Goal: Task Accomplishment & Management: Complete application form

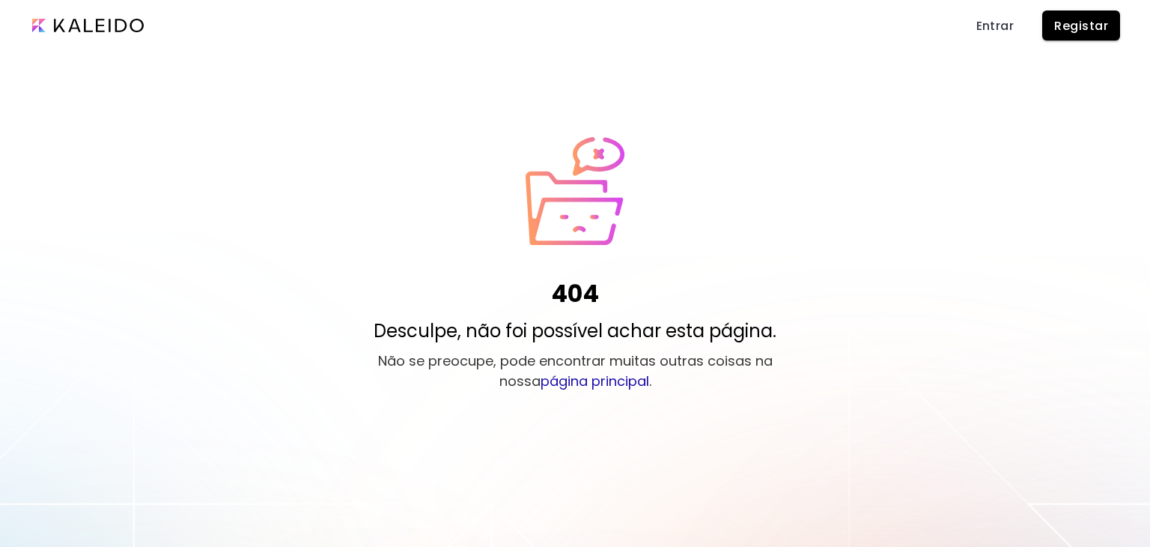
click at [563, 375] on link "página principal" at bounding box center [595, 380] width 109 height 19
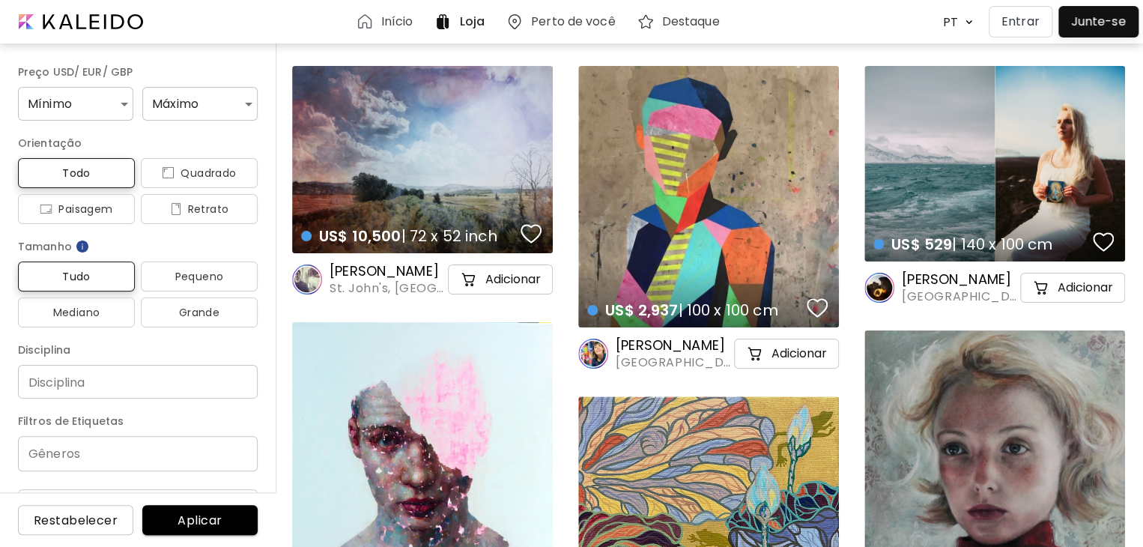
click at [605, 23] on h6 "Perto de você" at bounding box center [573, 22] width 85 height 12
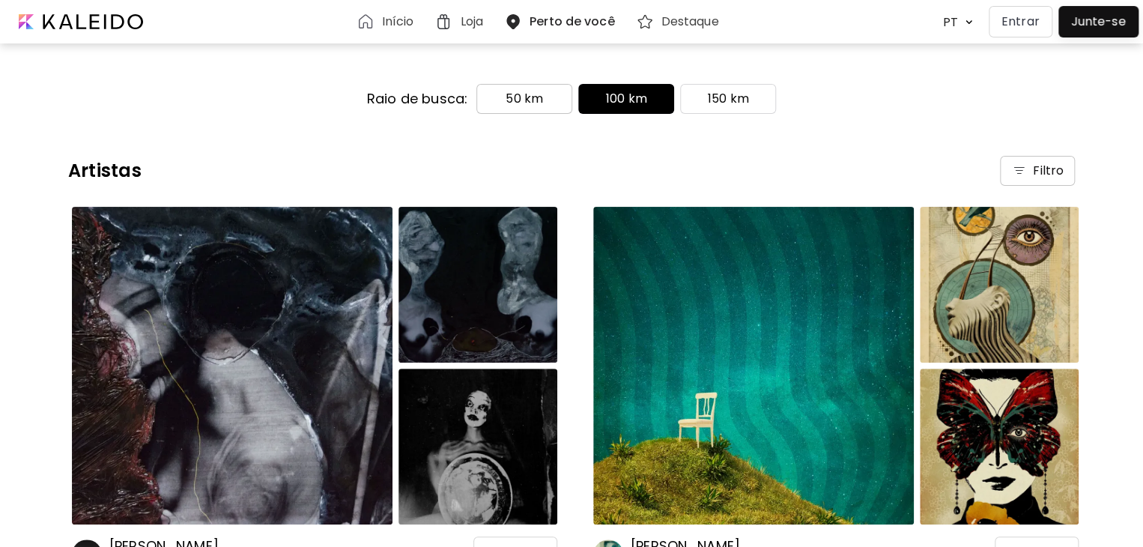
click at [535, 96] on p "50 km" at bounding box center [523, 99] width 37 height 18
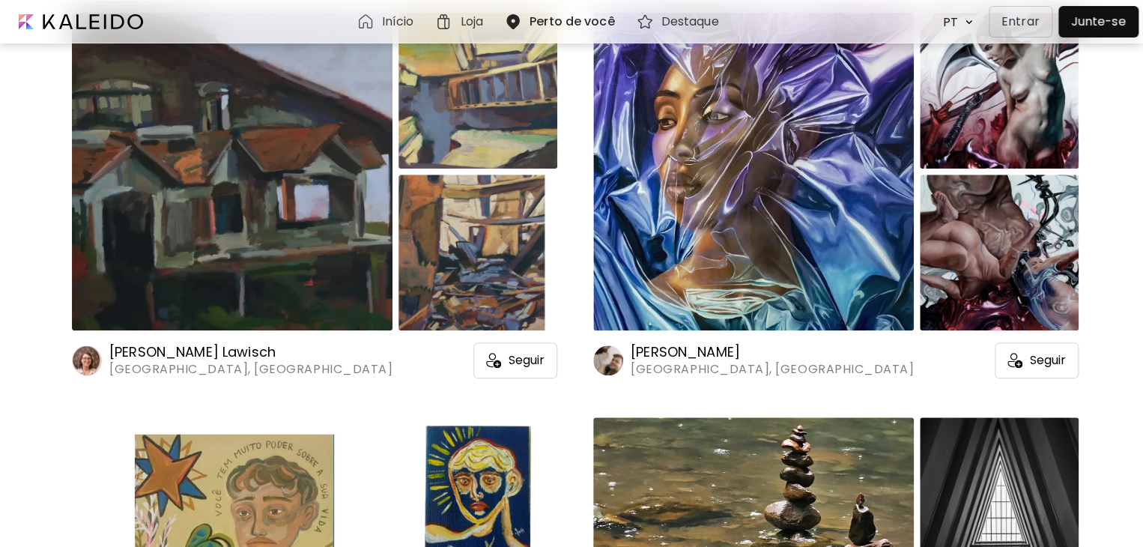
scroll to position [599, 0]
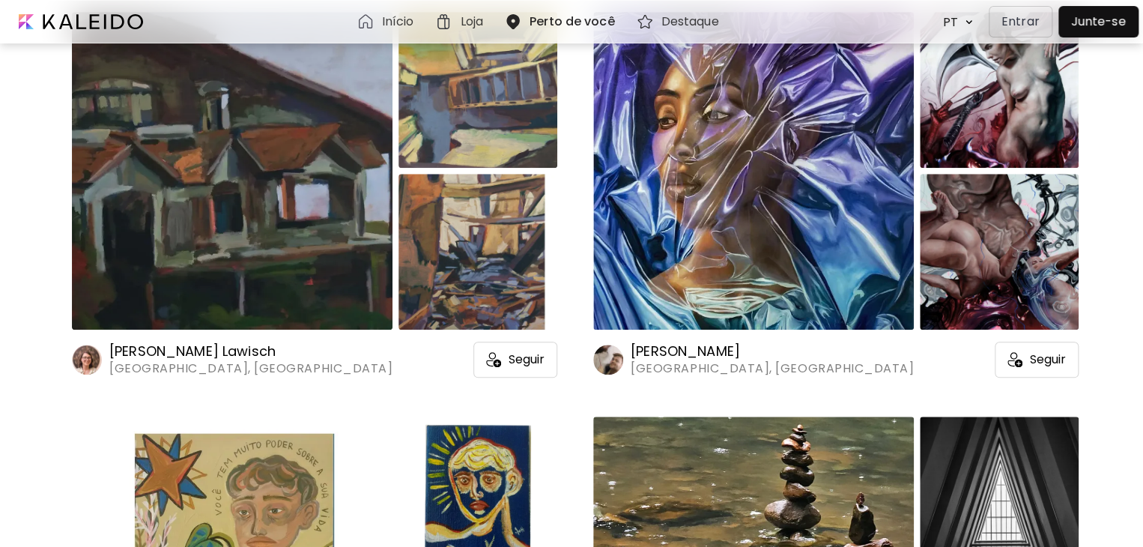
click at [662, 356] on h6 "[PERSON_NAME]" at bounding box center [771, 351] width 283 height 18
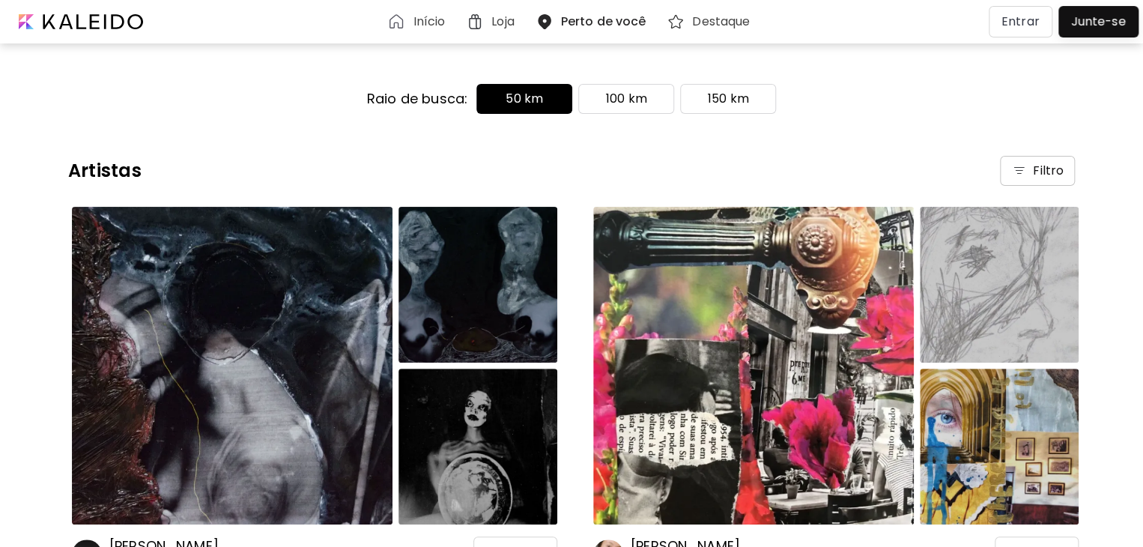
scroll to position [599, 0]
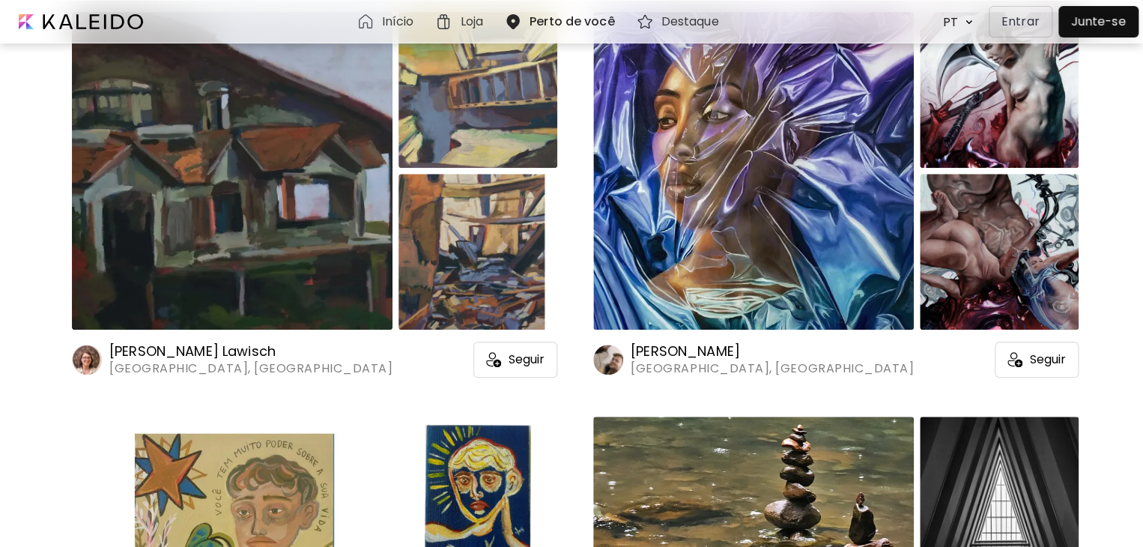
click at [1090, 21] on div at bounding box center [1098, 22] width 73 height 24
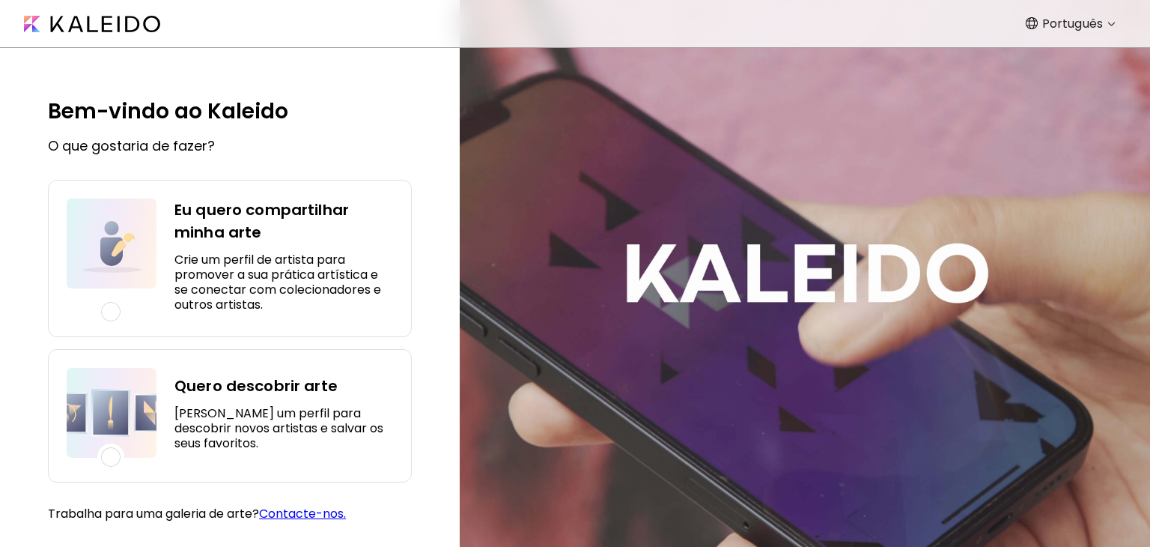
click at [119, 309] on div at bounding box center [110, 311] width 19 height 19
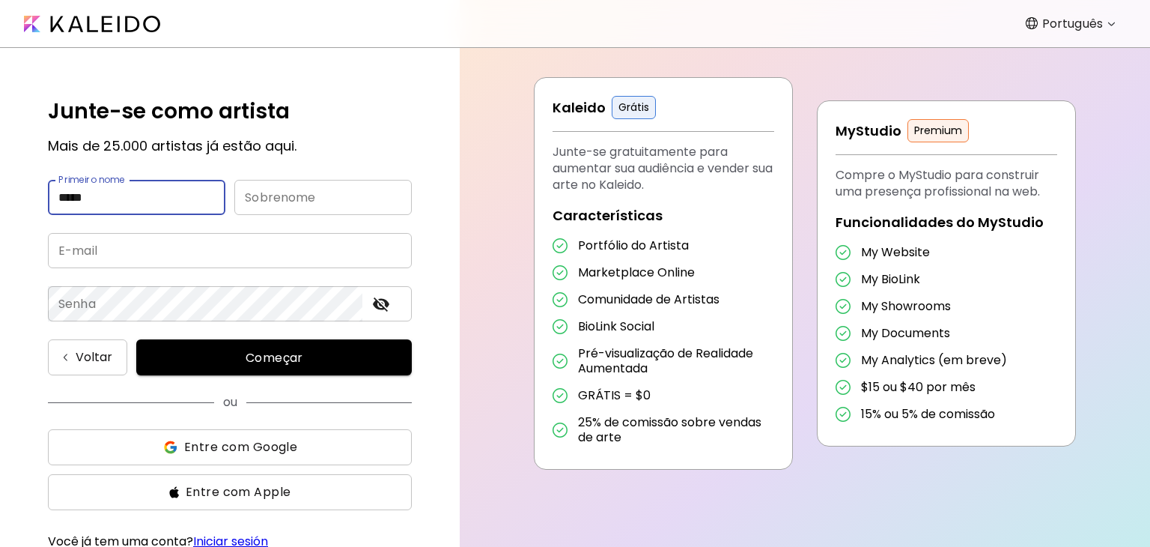
type input "*****"
click at [249, 202] on input "text" at bounding box center [322, 197] width 177 height 35
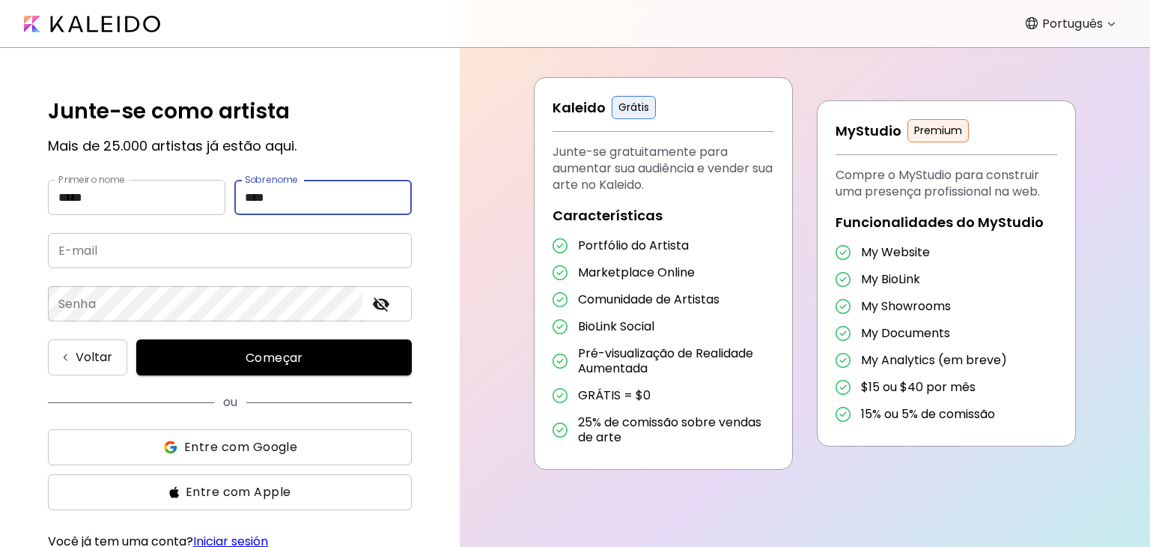
type input "****"
click at [127, 246] on input "email" at bounding box center [230, 250] width 364 height 35
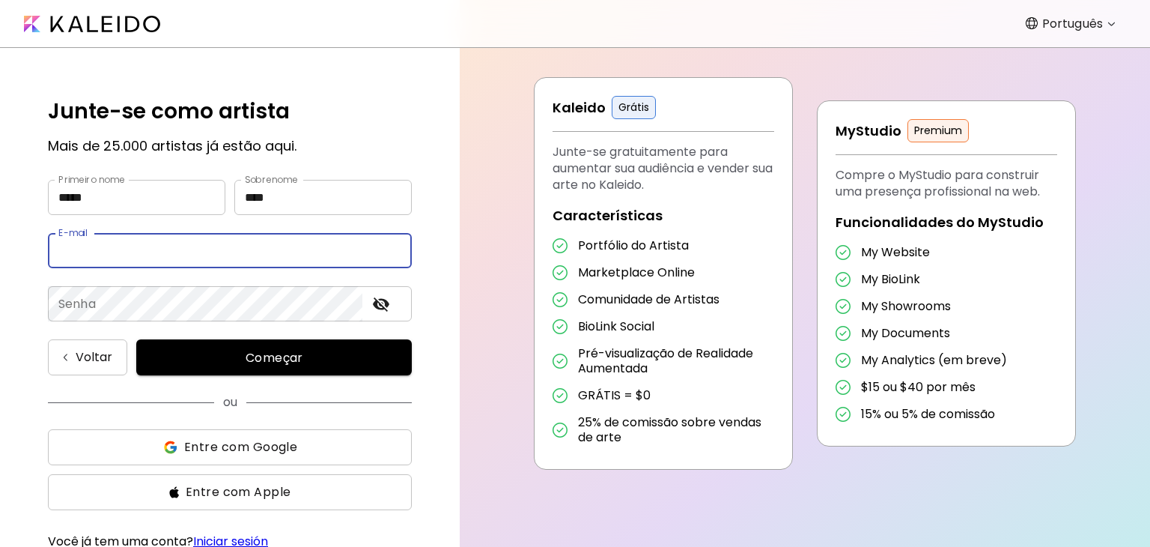
type input "**********"
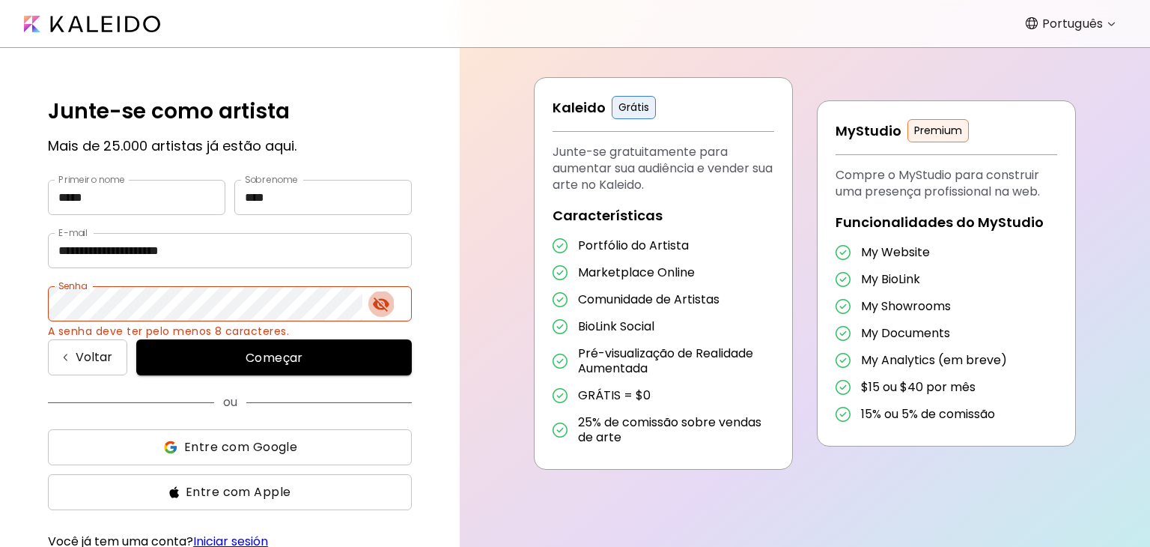
click at [380, 295] on icon "toggle password visibility" at bounding box center [381, 304] width 18 height 18
click at [242, 354] on span "Começar" at bounding box center [274, 358] width 240 height 16
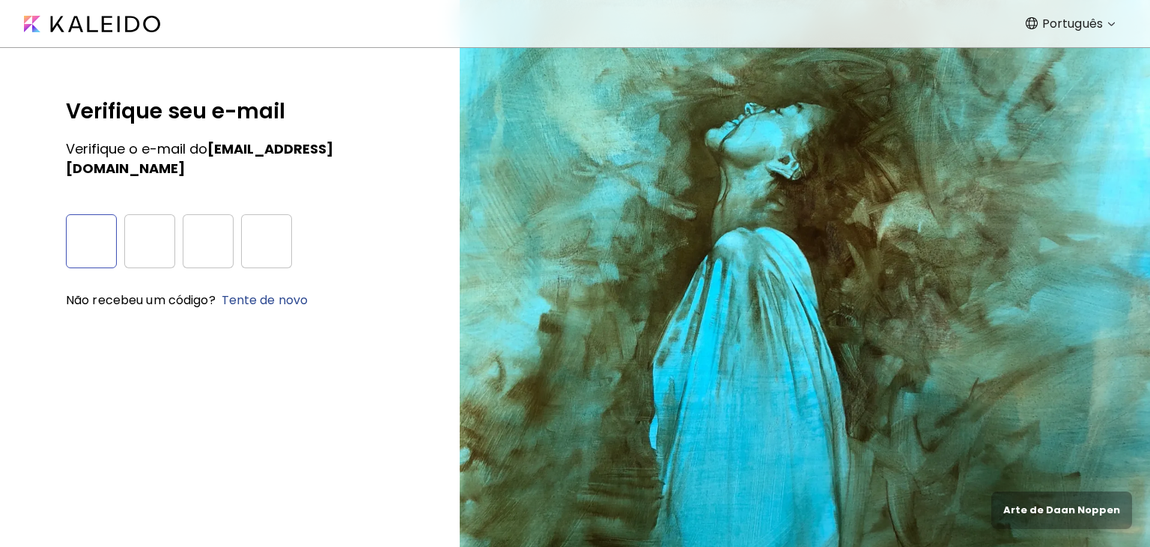
click at [85, 225] on input "number" at bounding box center [91, 241] width 51 height 54
type input "*"
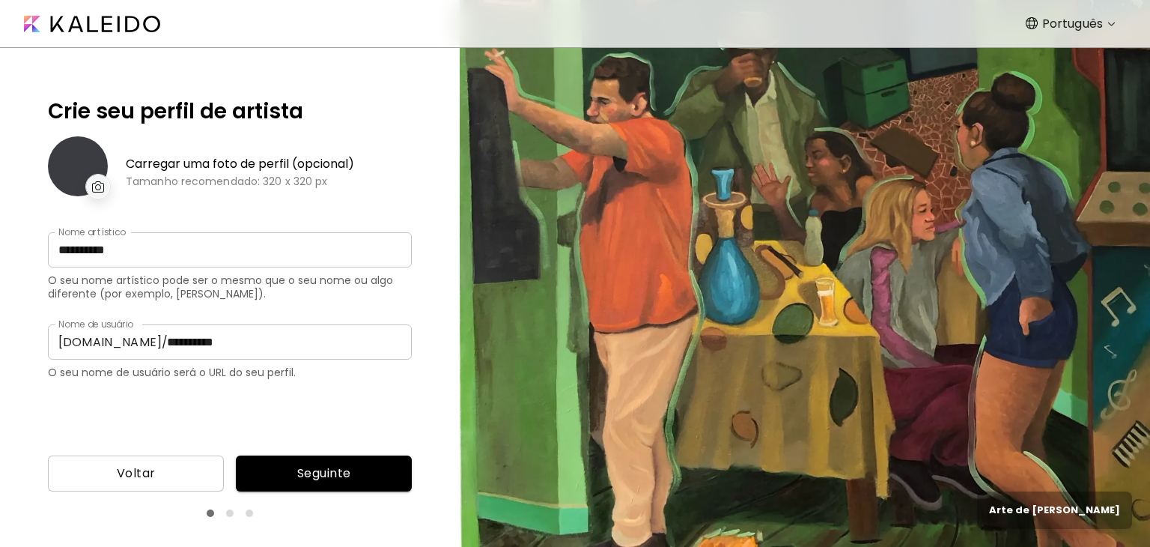
type input "**********"
click at [94, 191] on img at bounding box center [98, 186] width 13 height 11
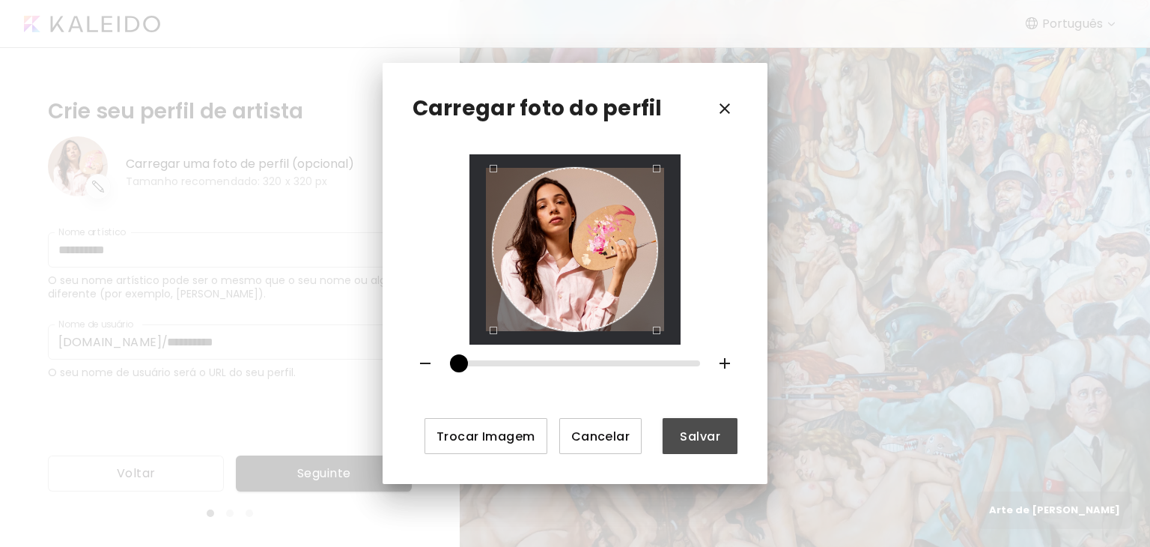
click at [722, 441] on span "Salvar" at bounding box center [700, 436] width 51 height 16
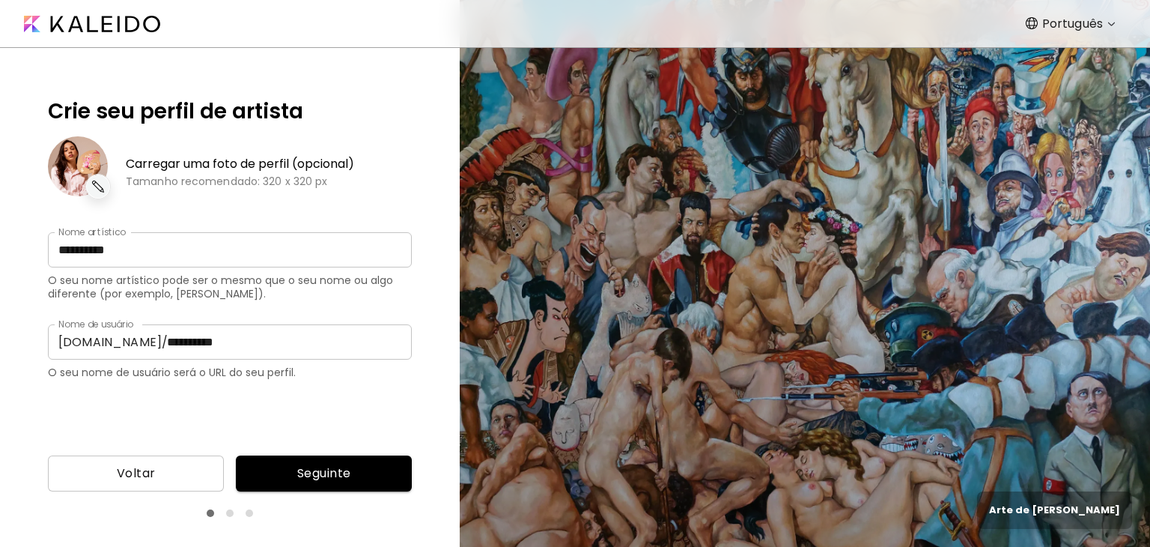
click at [362, 475] on span "Seguinte" at bounding box center [324, 473] width 152 height 18
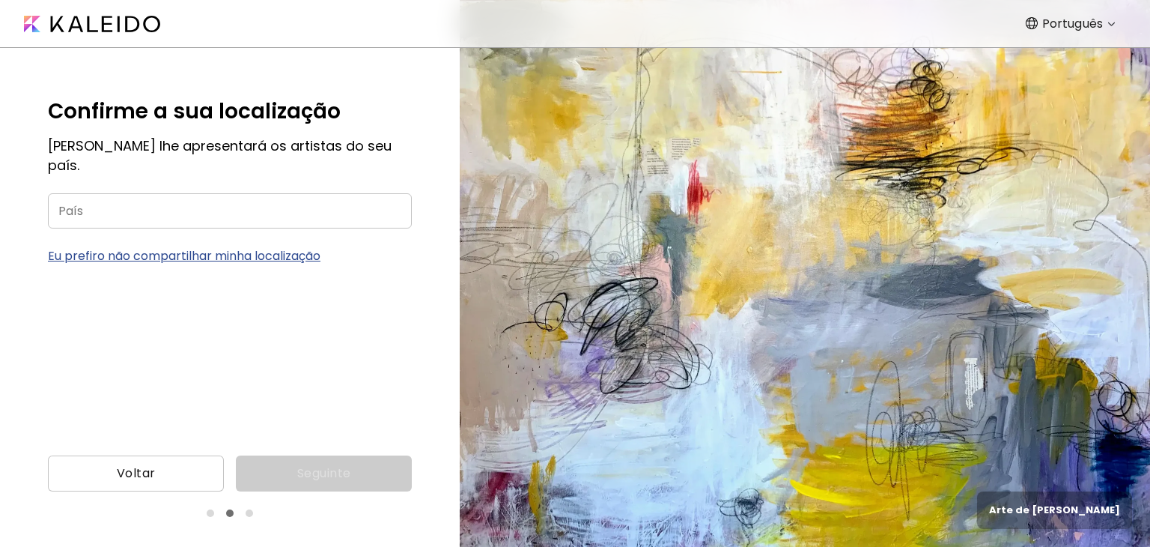
click at [171, 198] on input "País" at bounding box center [230, 210] width 364 height 35
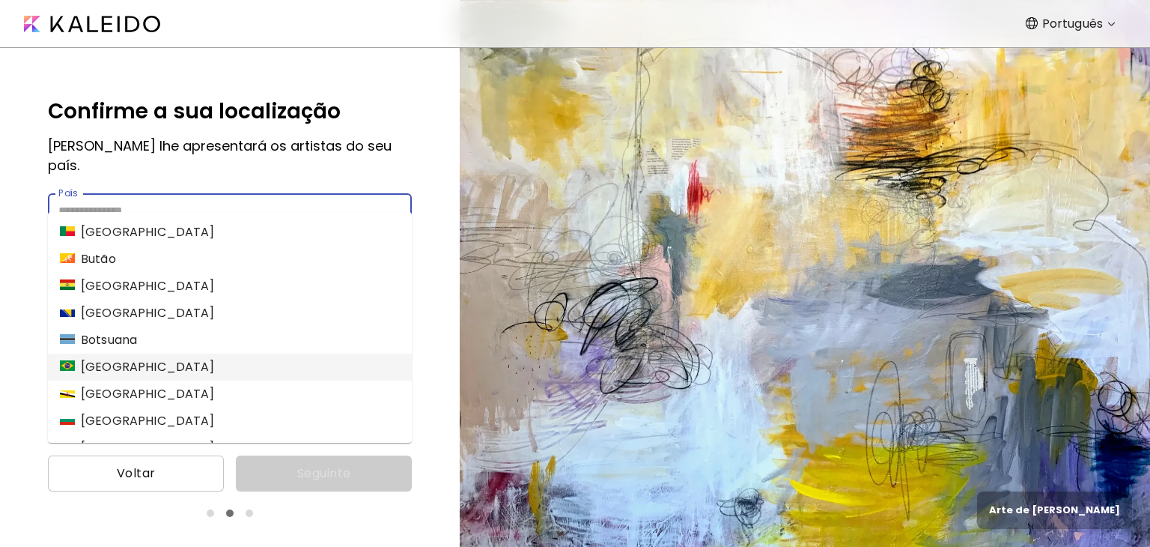
scroll to position [599, 0]
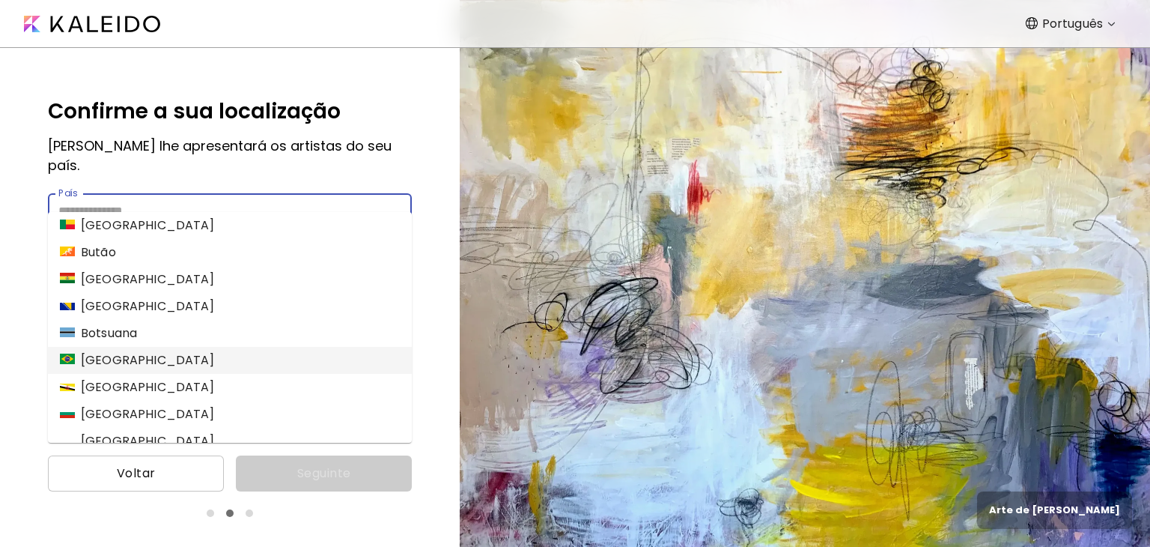
click at [201, 353] on li "[GEOGRAPHIC_DATA]" at bounding box center [230, 360] width 364 height 27
type input "******"
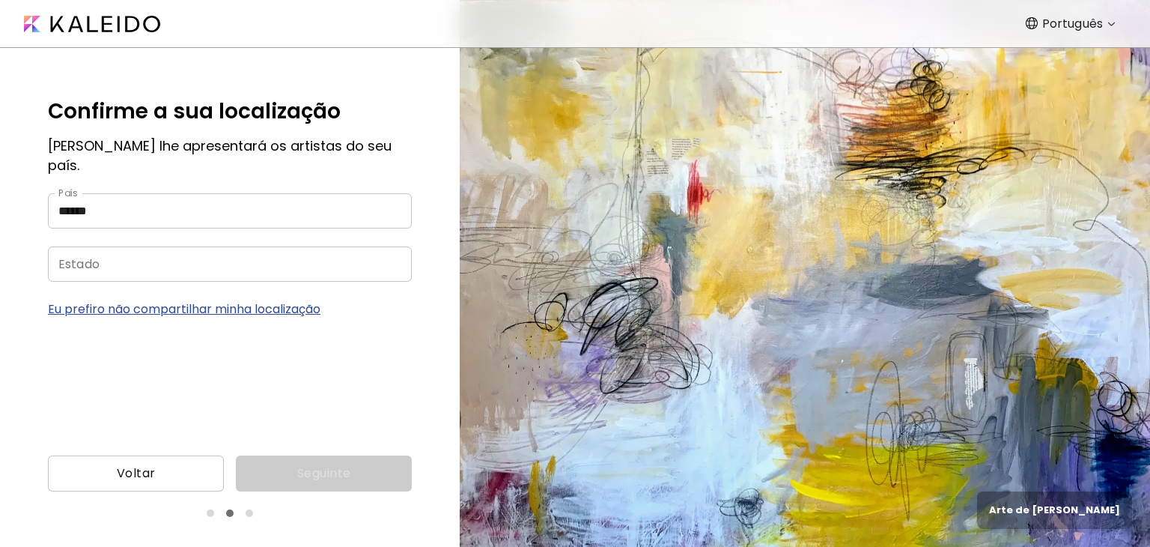
click at [188, 246] on input "Estado" at bounding box center [215, 263] width 335 height 35
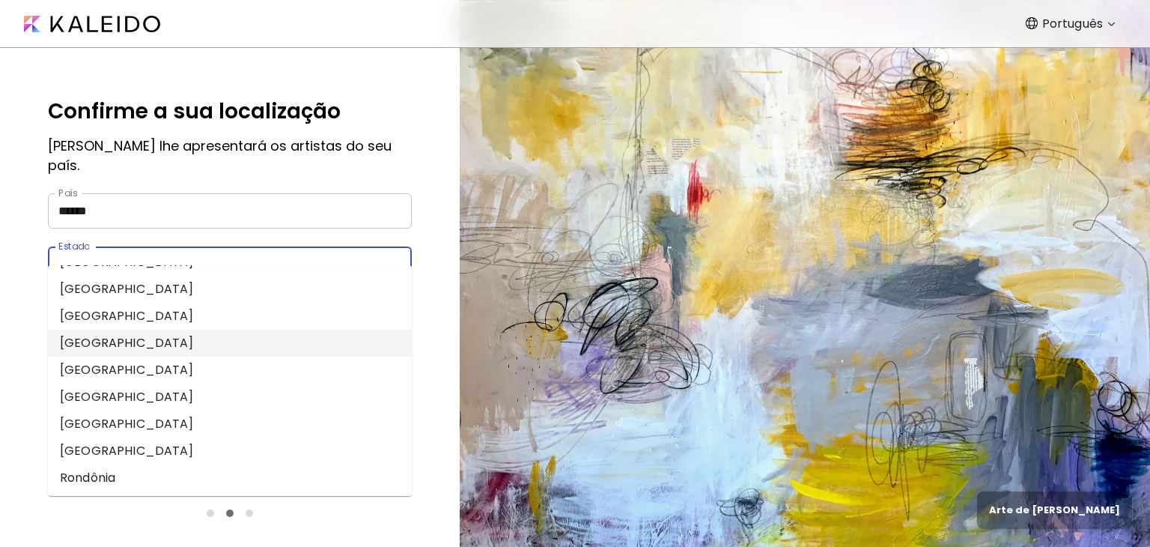
scroll to position [374, 0]
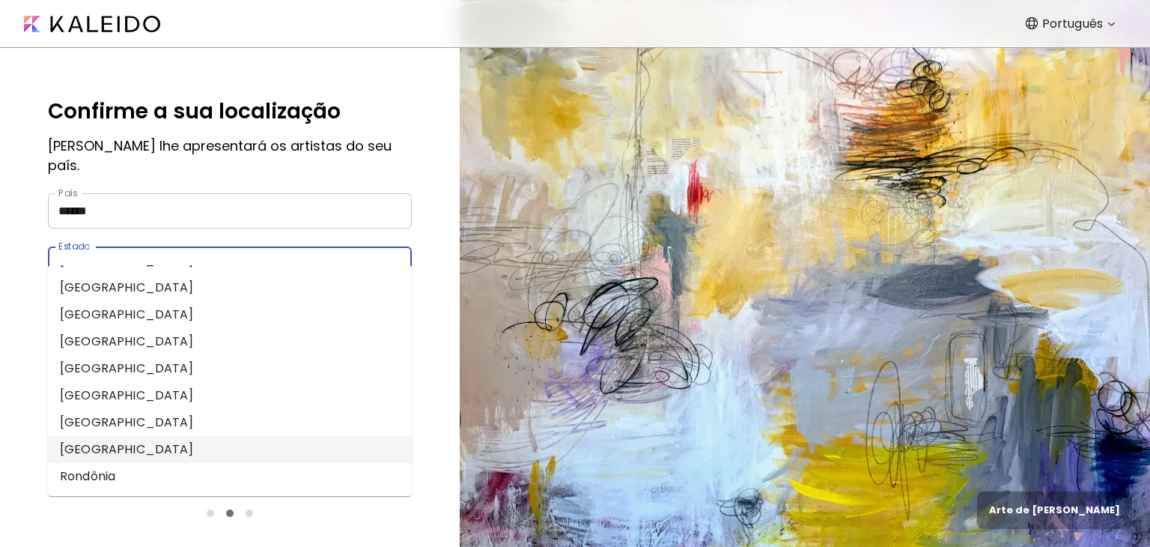
click at [225, 447] on li "[GEOGRAPHIC_DATA]" at bounding box center [230, 449] width 364 height 27
type input "**********"
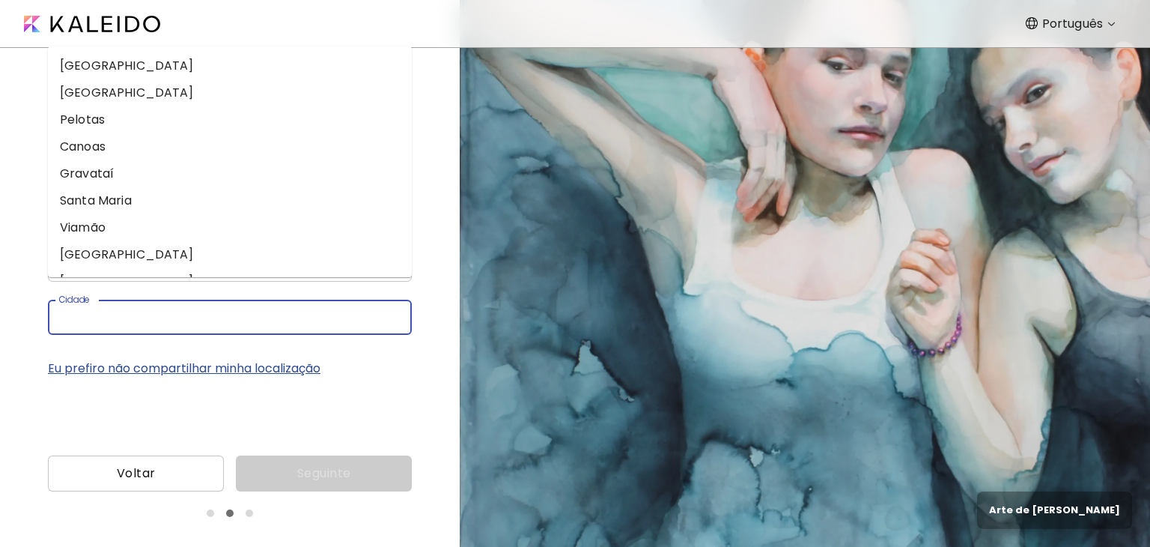
click at [185, 299] on input "Cidade" at bounding box center [215, 316] width 335 height 35
click at [105, 66] on li "[GEOGRAPHIC_DATA]" at bounding box center [230, 65] width 364 height 27
type input "**********"
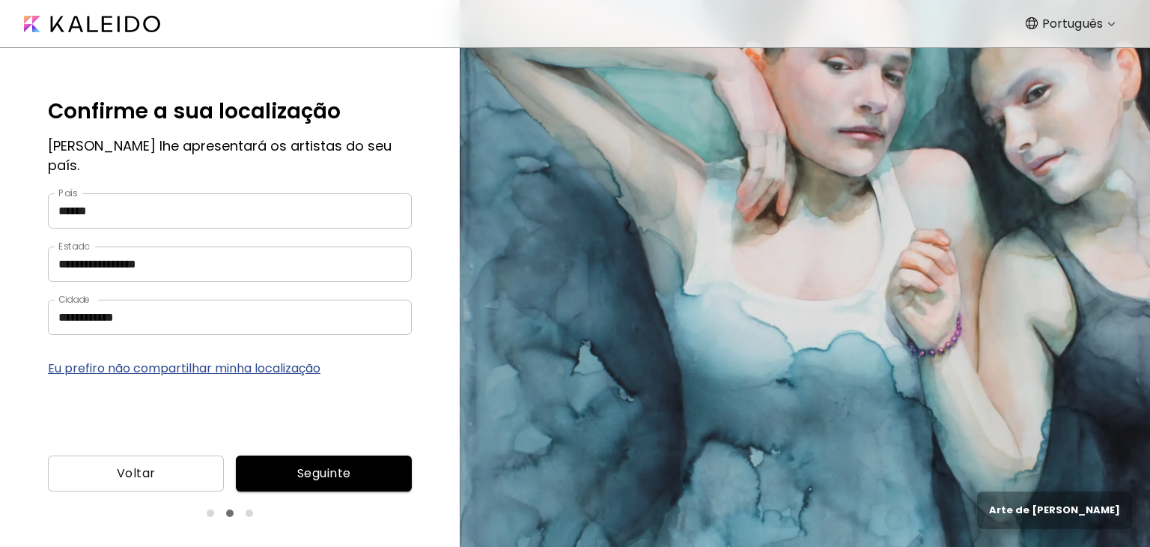
click at [358, 483] on button "Seguinte" at bounding box center [324, 473] width 176 height 36
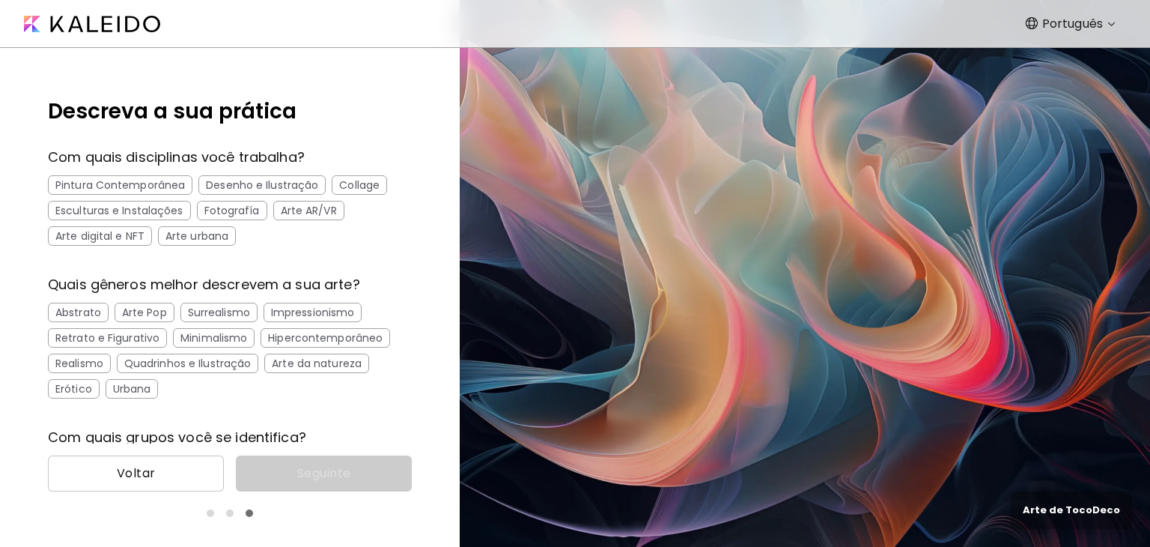
click at [176, 189] on div "Pintura Contemporânea" at bounding box center [120, 184] width 144 height 19
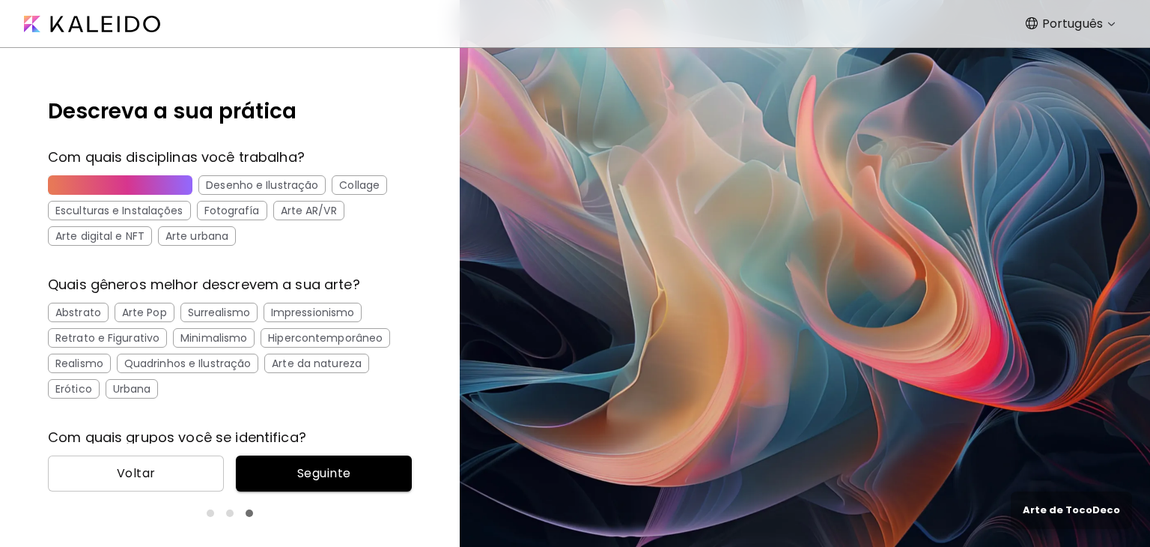
click at [230, 188] on div "Desenho e Ilustração" at bounding box center [261, 184] width 127 height 19
click at [225, 231] on div "Arte urbana" at bounding box center [197, 235] width 78 height 19
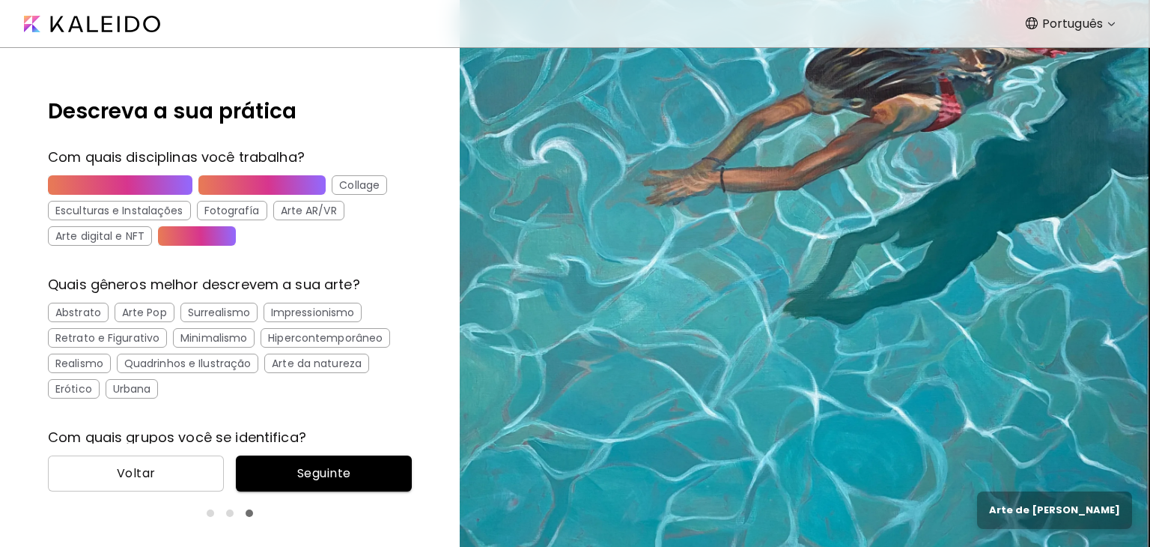
click at [353, 371] on div "Arte da natureza" at bounding box center [316, 362] width 105 height 19
click at [142, 346] on div "Retrato e Figurativo" at bounding box center [107, 337] width 119 height 19
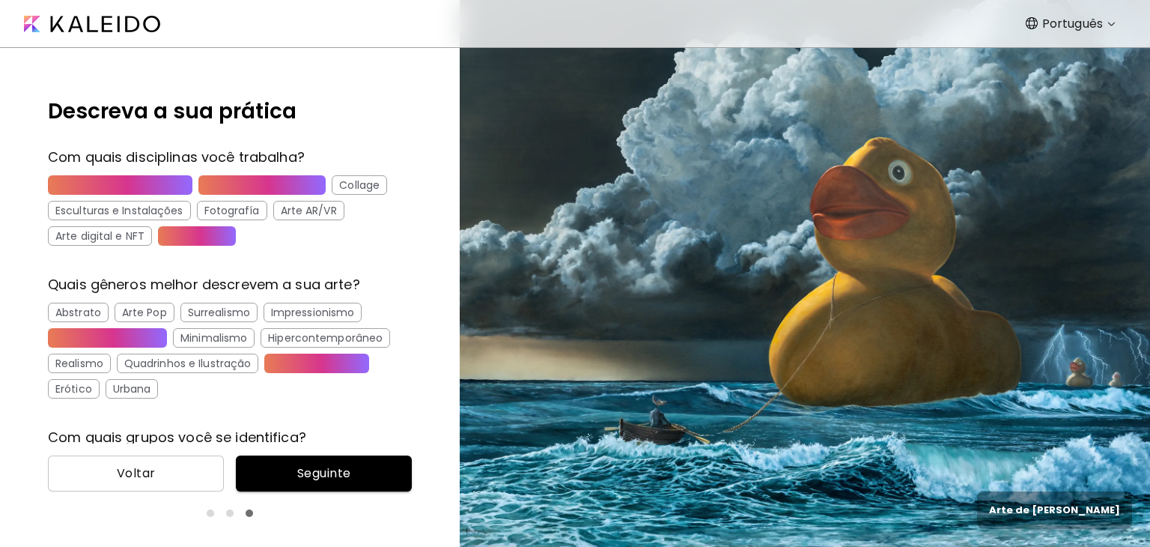
click at [88, 308] on div "Abstrato" at bounding box center [78, 311] width 61 height 19
click at [139, 390] on div "Urbana" at bounding box center [132, 388] width 53 height 19
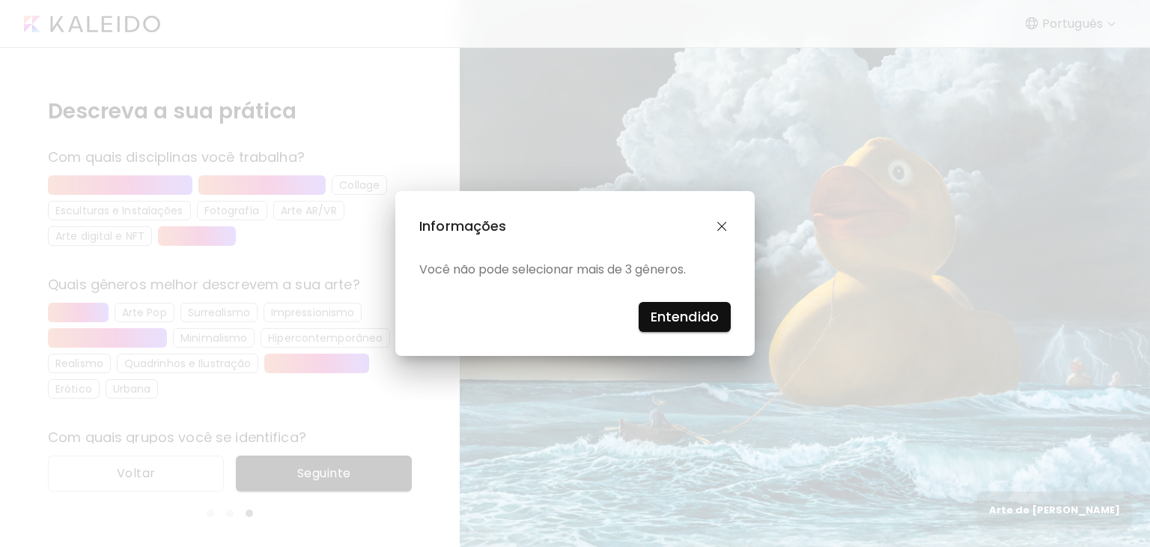
click at [683, 316] on h4 "Entendido" at bounding box center [685, 316] width 68 height 22
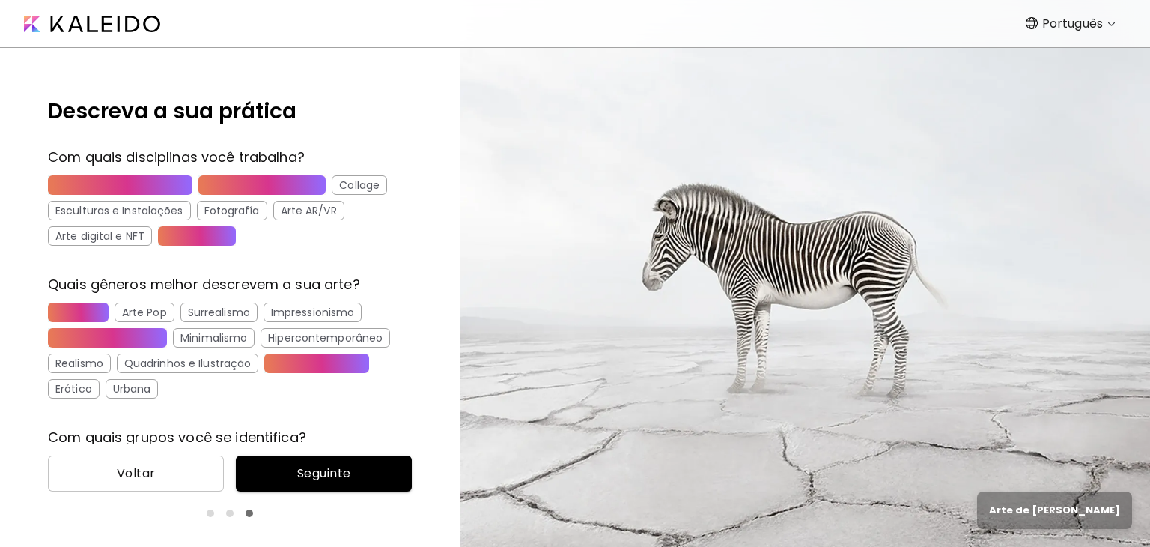
click at [76, 306] on div "Abstrato" at bounding box center [78, 311] width 61 height 19
click at [150, 383] on div "Urbana" at bounding box center [132, 388] width 53 height 19
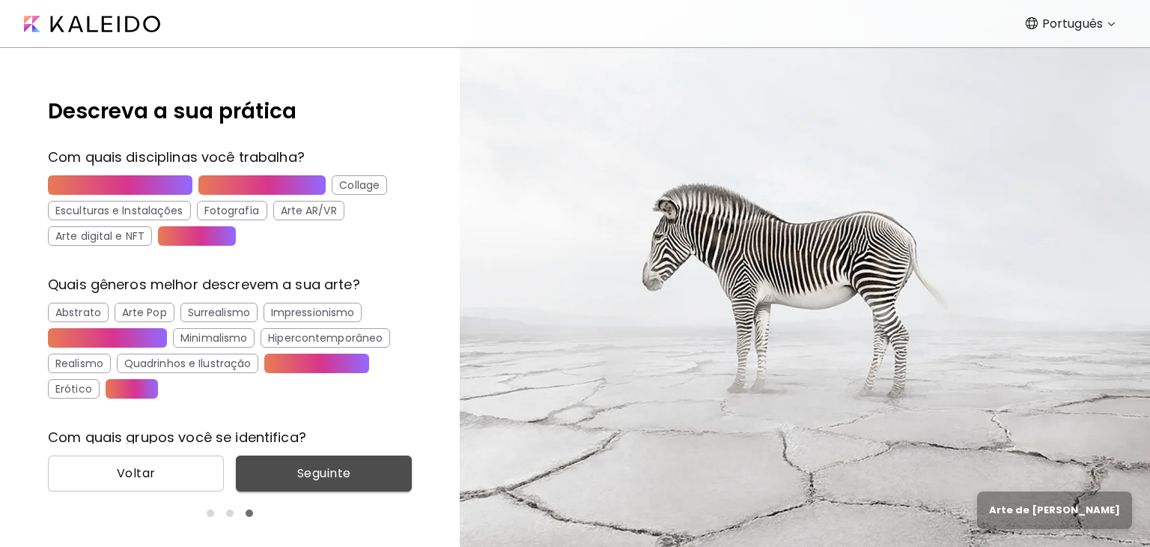
click at [332, 466] on span "Seguinte" at bounding box center [324, 473] width 152 height 18
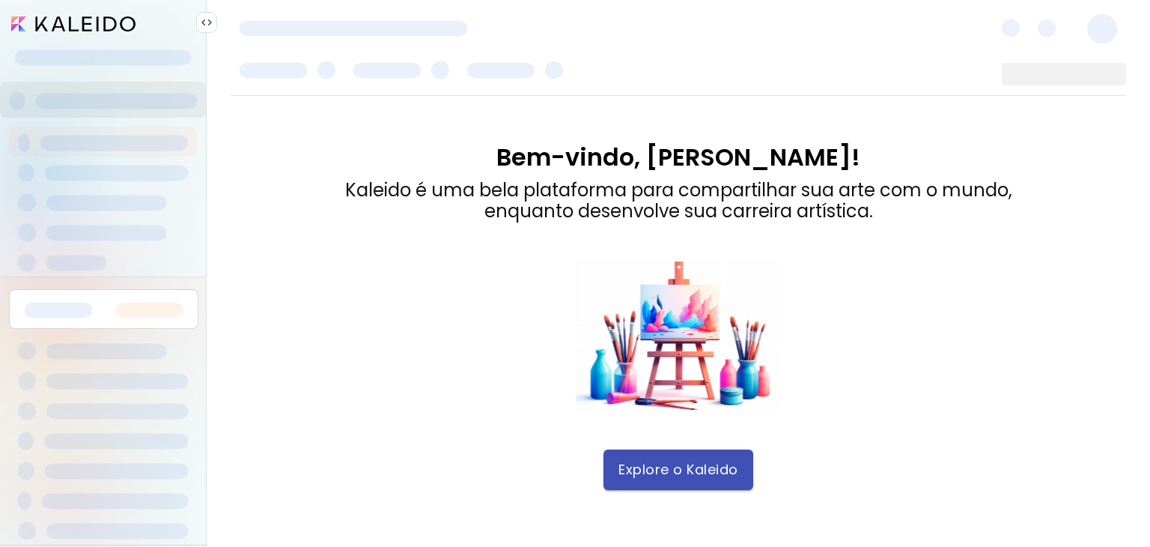
click at [744, 480] on button "Explore o Kaleido" at bounding box center [678, 469] width 150 height 40
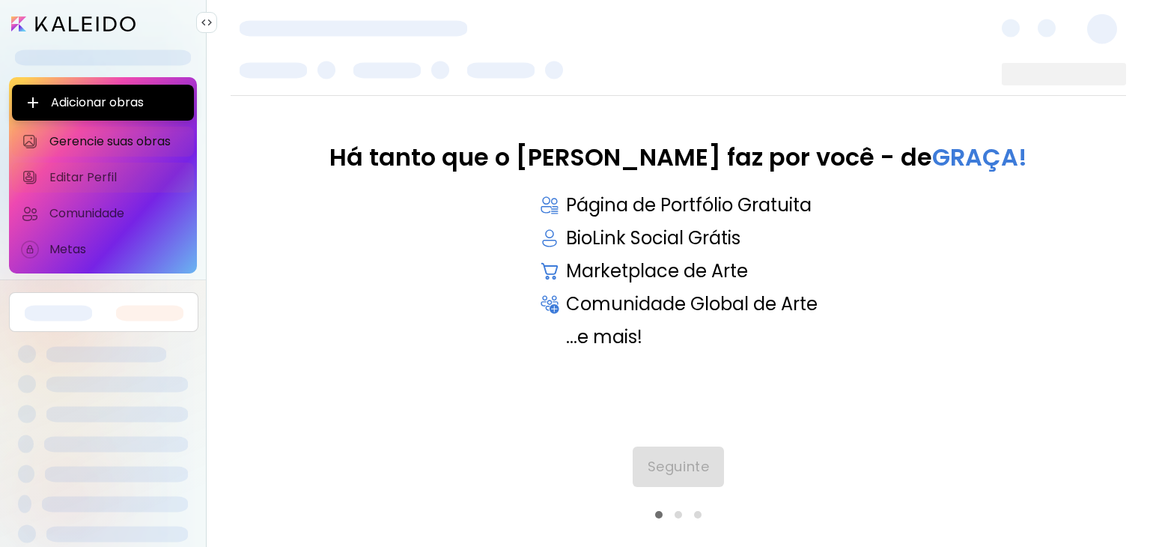
click at [75, 177] on span "Editar Perfil" at bounding box center [117, 177] width 136 height 15
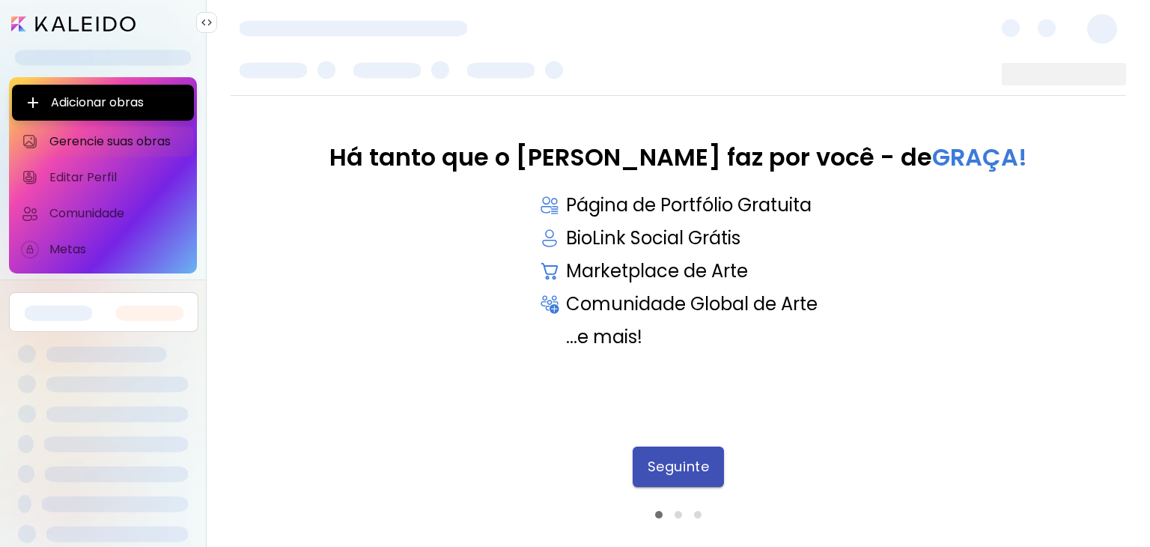
click at [713, 460] on button "Seguinte" at bounding box center [678, 466] width 91 height 40
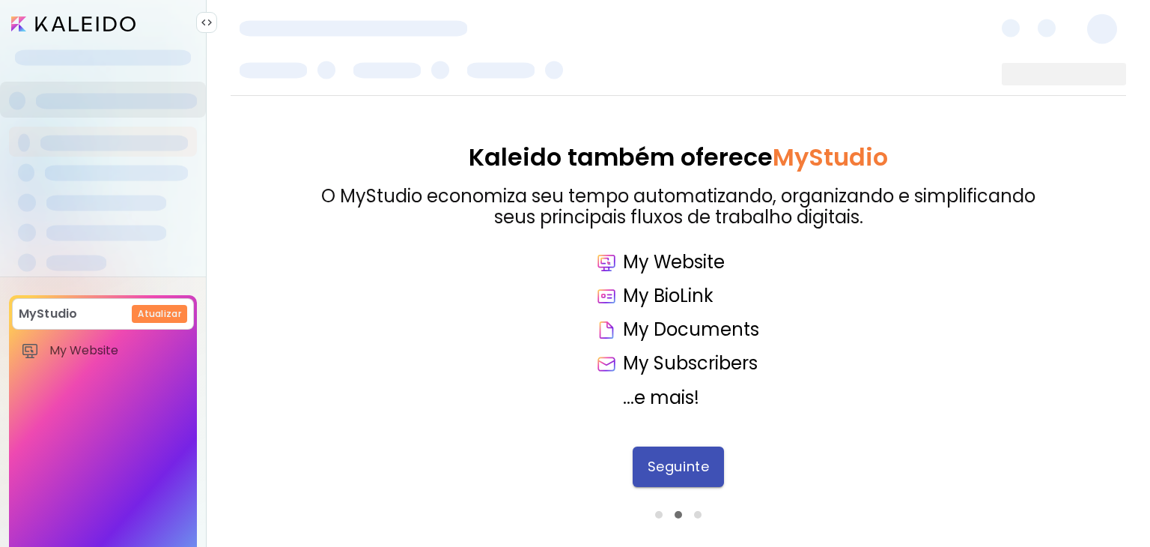
click at [700, 460] on span "Seguinte" at bounding box center [678, 466] width 61 height 16
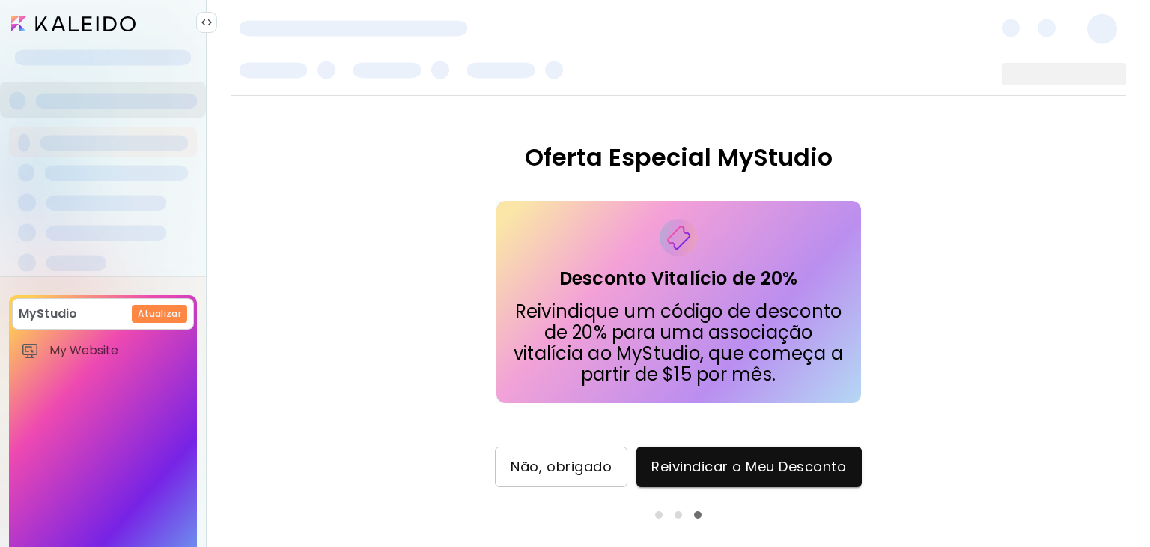
click at [601, 480] on button "Não, obrigado" at bounding box center [561, 466] width 133 height 40
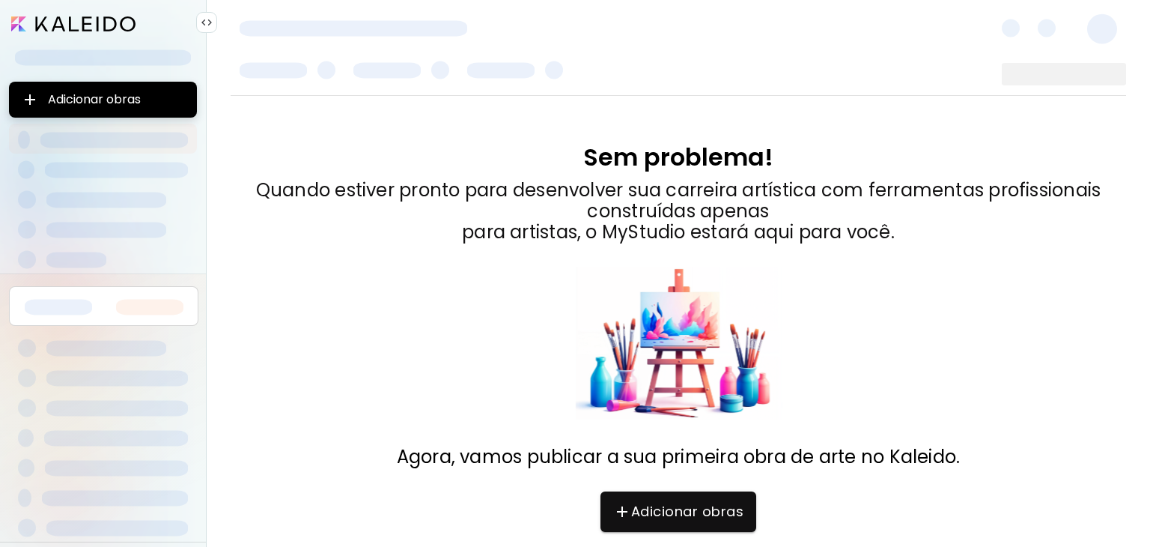
click at [100, 19] on input "image" at bounding box center [73, 23] width 124 height 15
